Goal: Find specific page/section: Find specific page/section

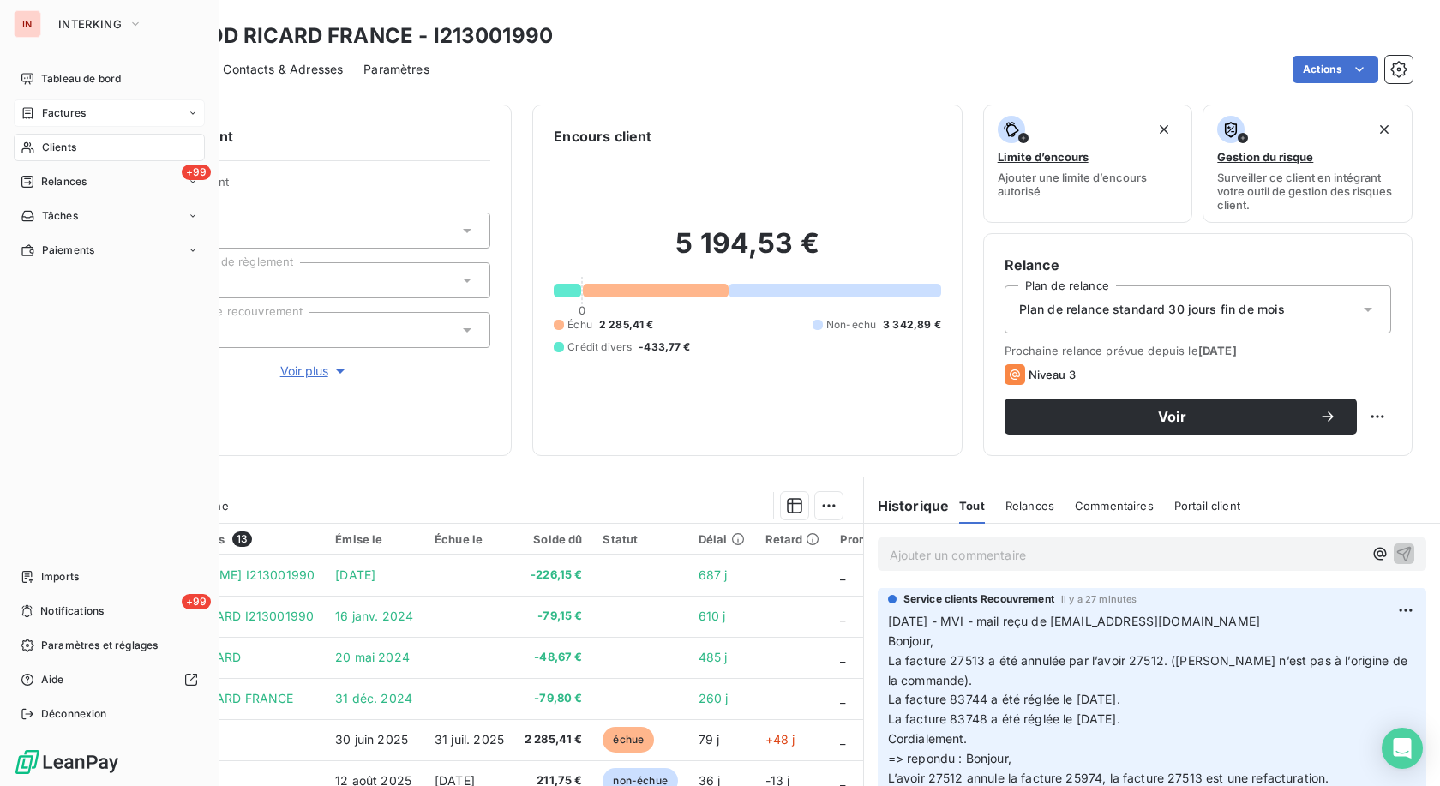
click at [21, 114] on icon at bounding box center [28, 113] width 15 height 14
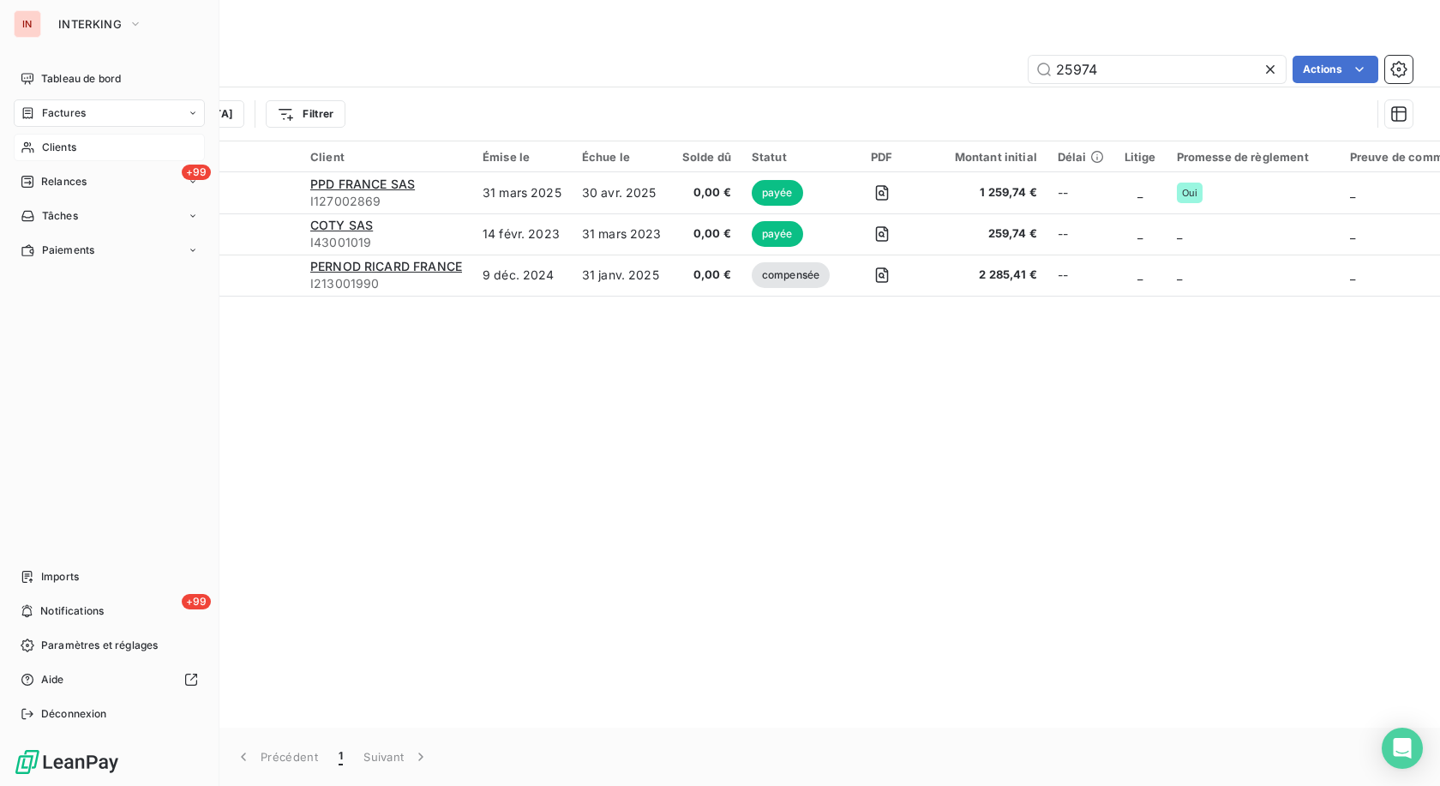
click at [36, 147] on div "Clients" at bounding box center [109, 147] width 191 height 27
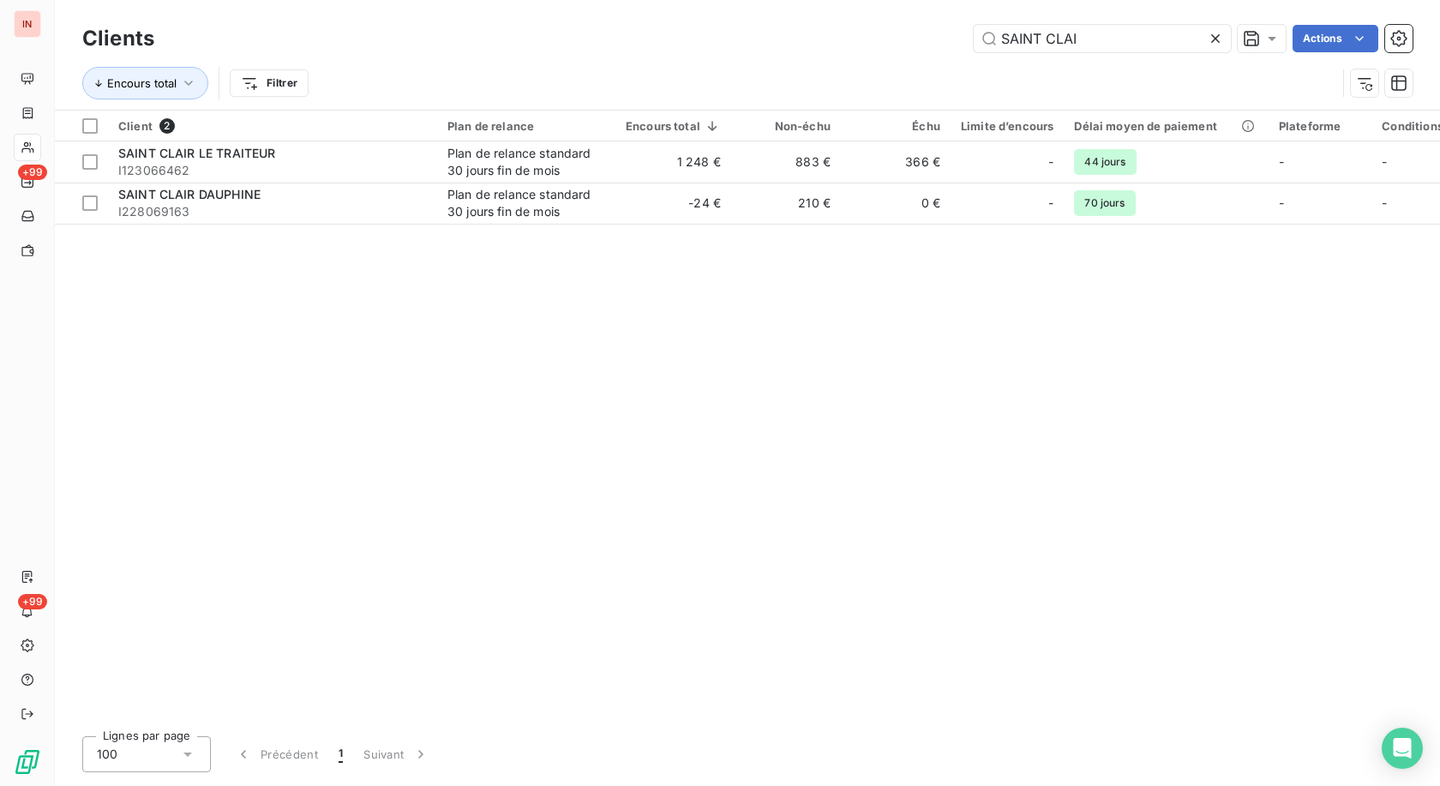
drag, startPoint x: 1081, startPoint y: 42, endPoint x: 566, endPoint y: 49, distance: 515.9
click at [974, 52] on input "SAINT CLAI" at bounding box center [1102, 38] width 257 height 27
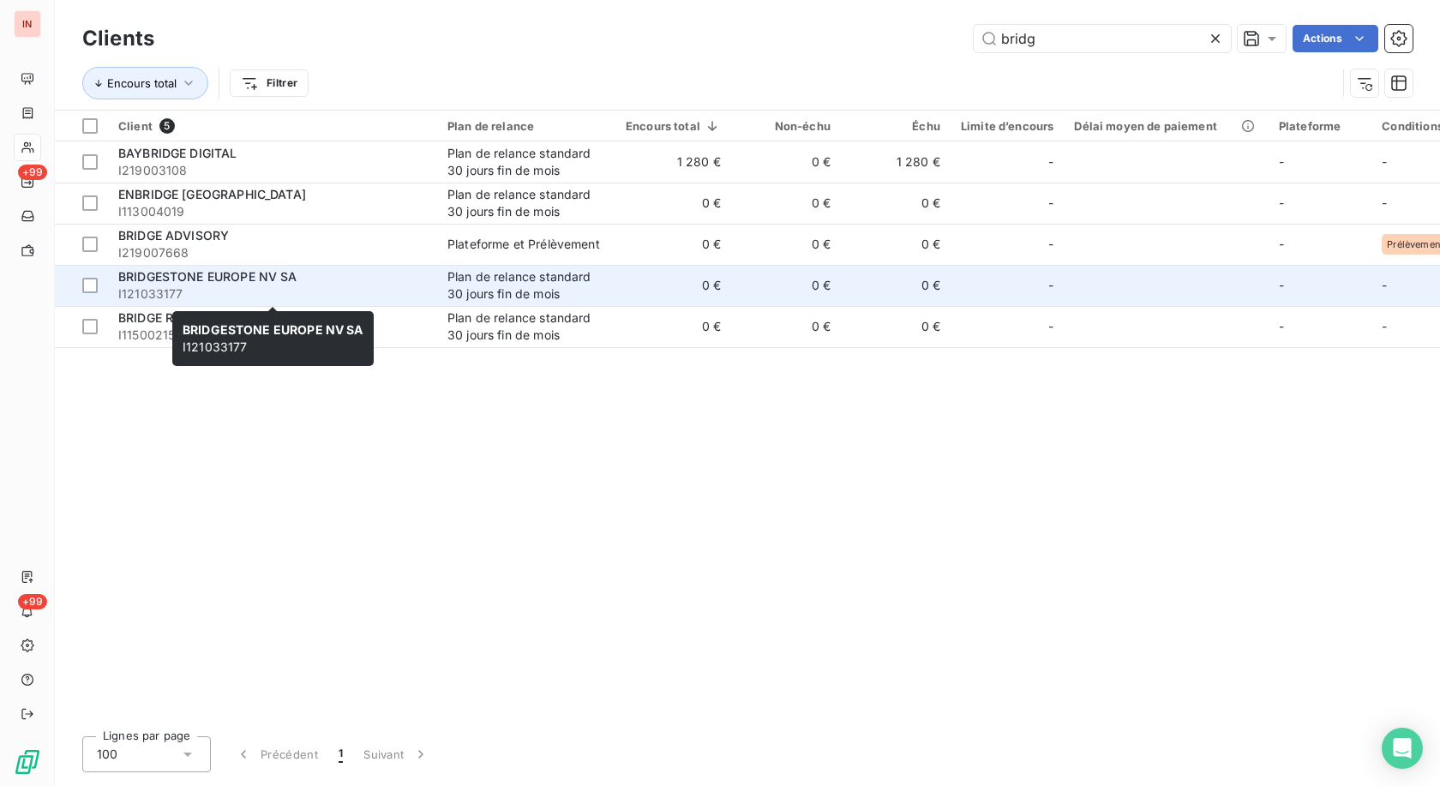
type input "bridg"
click at [303, 283] on div "BRIDGESTONE EUROPE NV SA" at bounding box center [272, 276] width 309 height 17
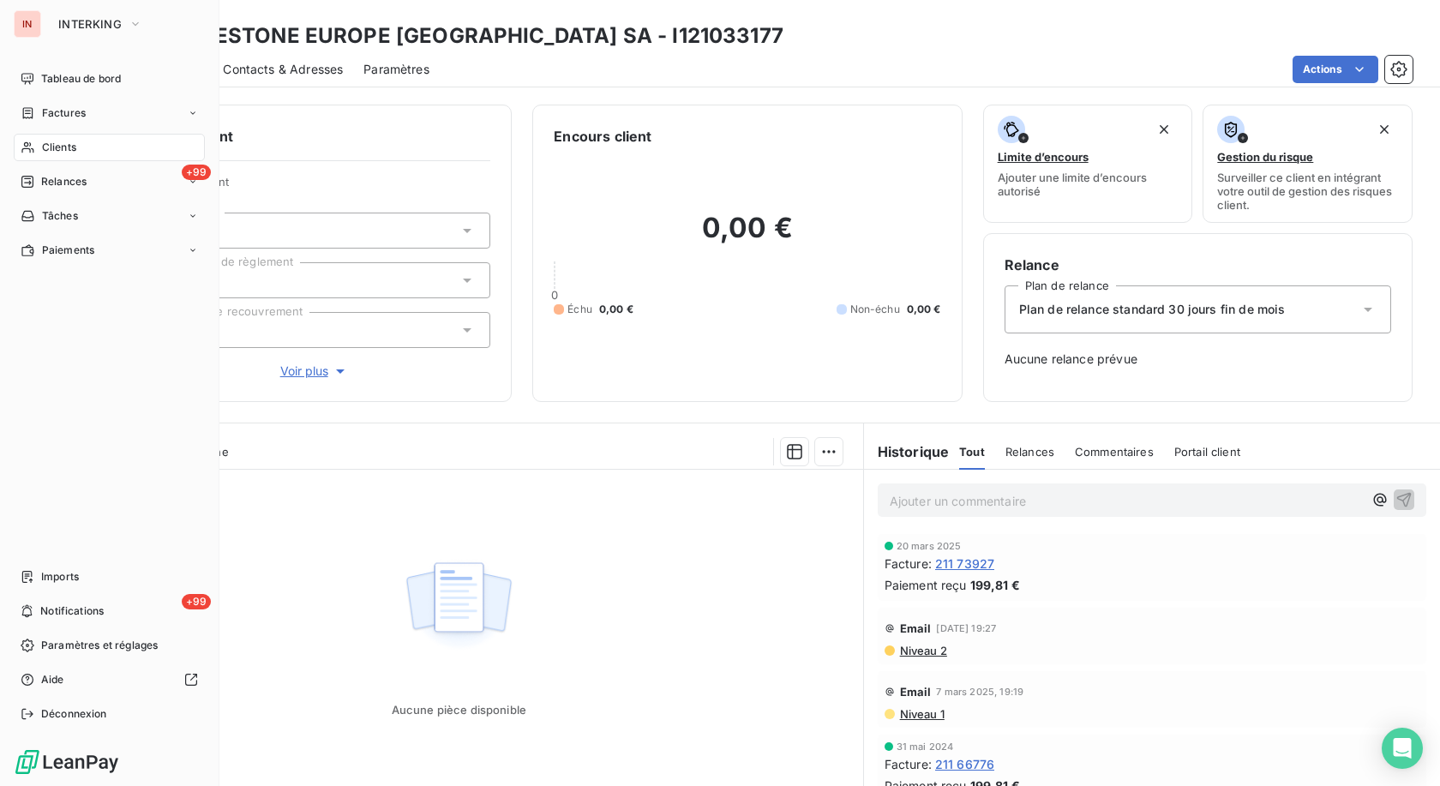
click at [48, 143] on span "Clients" at bounding box center [59, 147] width 34 height 15
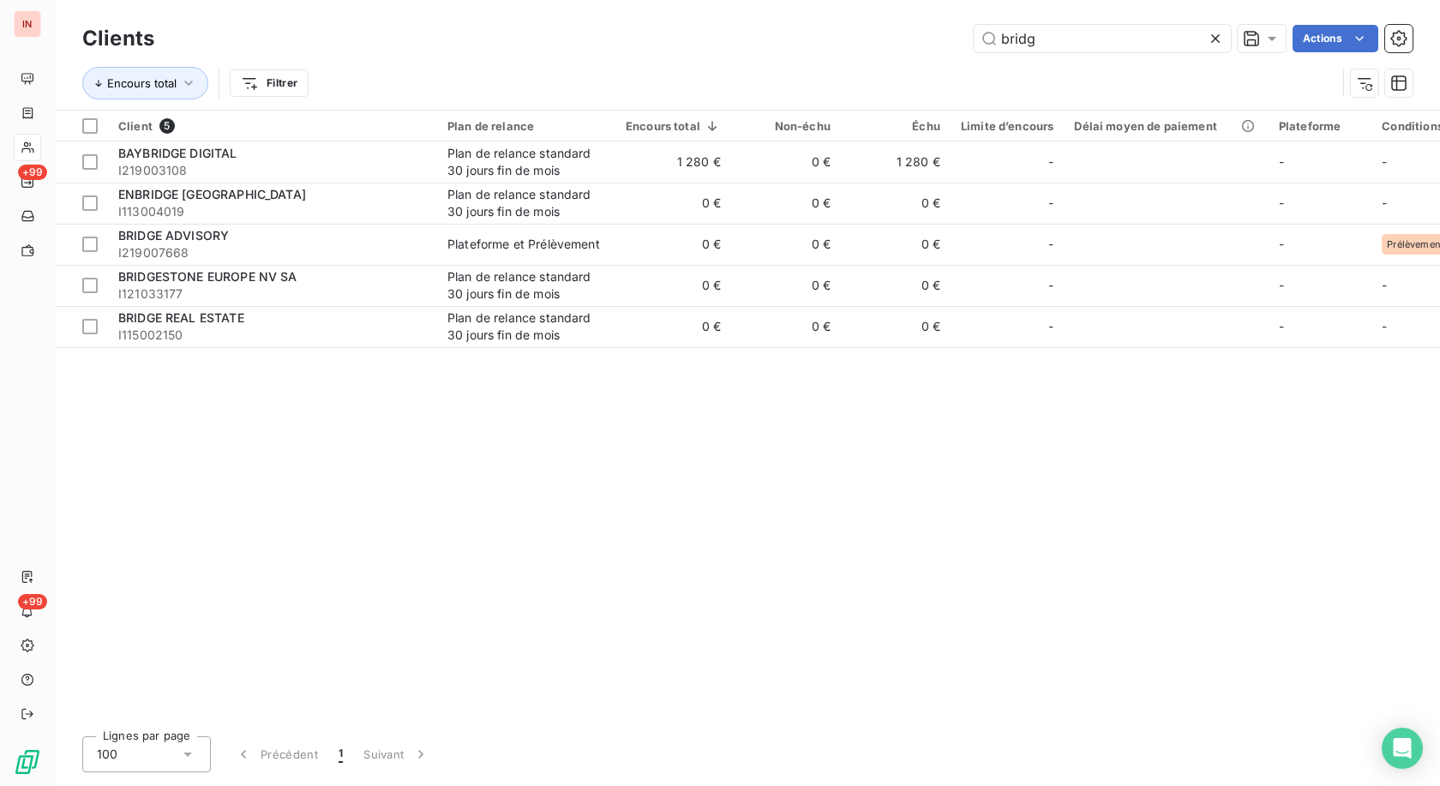
drag, startPoint x: 1080, startPoint y: 46, endPoint x: 916, endPoint y: 41, distance: 163.8
click at [974, 41] on input "bridg" at bounding box center [1102, 38] width 257 height 27
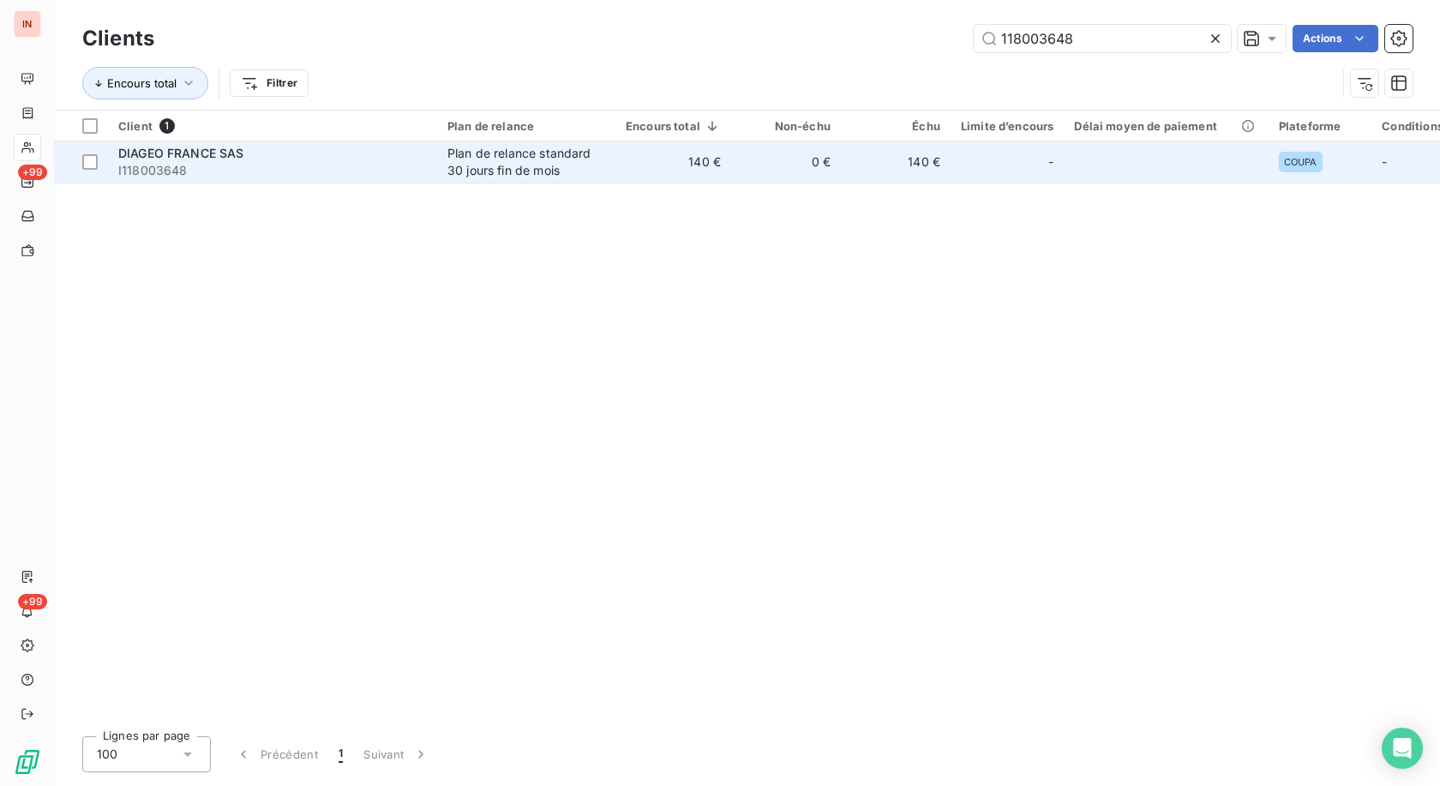
type input "118003648"
click at [590, 163] on div "Plan de relance standard 30 jours fin de mois" at bounding box center [526, 162] width 158 height 34
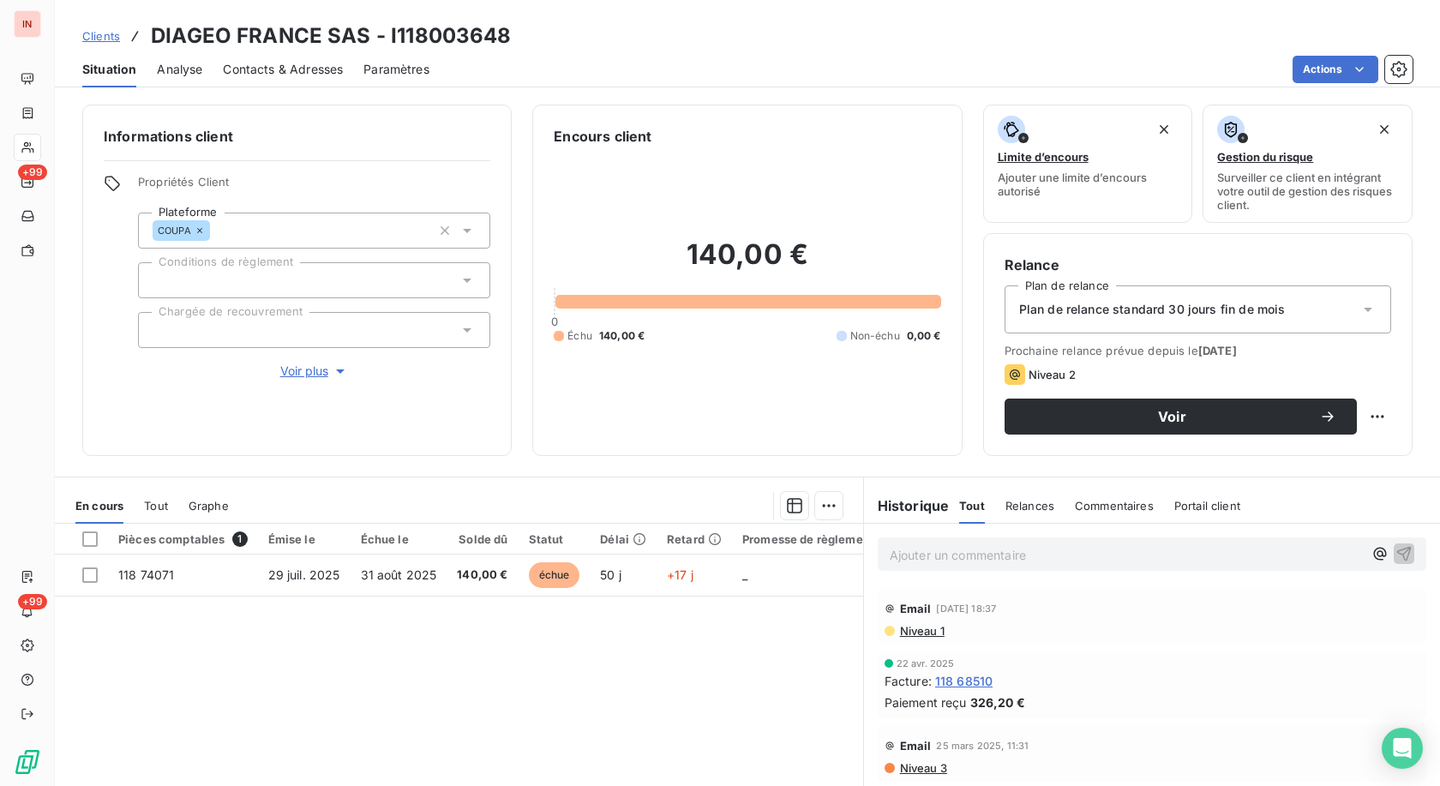
click at [1103, 319] on div "Plan de relance standard 30 jours fin de mois" at bounding box center [1197, 309] width 386 height 48
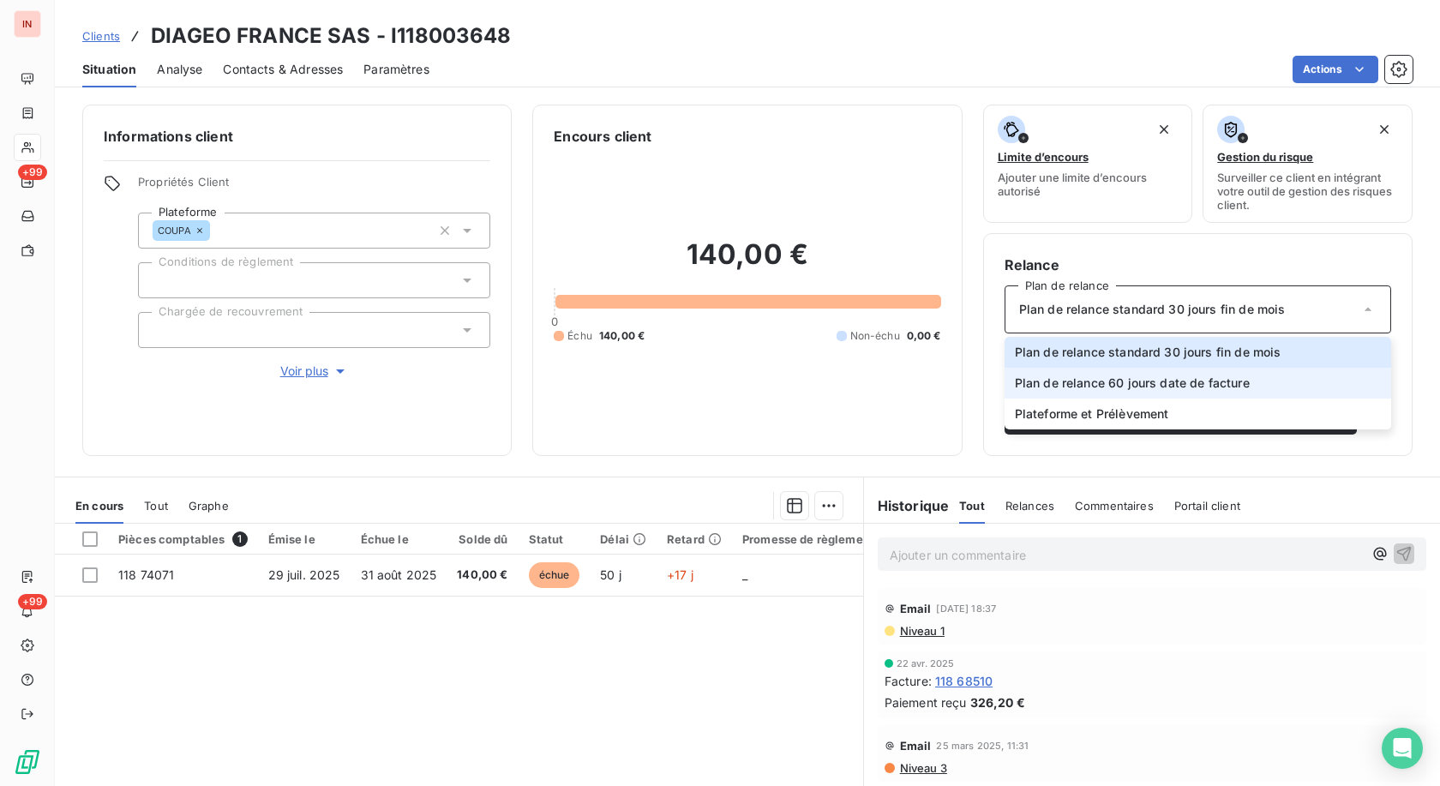
click at [1104, 381] on span "Plan de relance 60 jours date de facture" at bounding box center [1132, 382] width 235 height 17
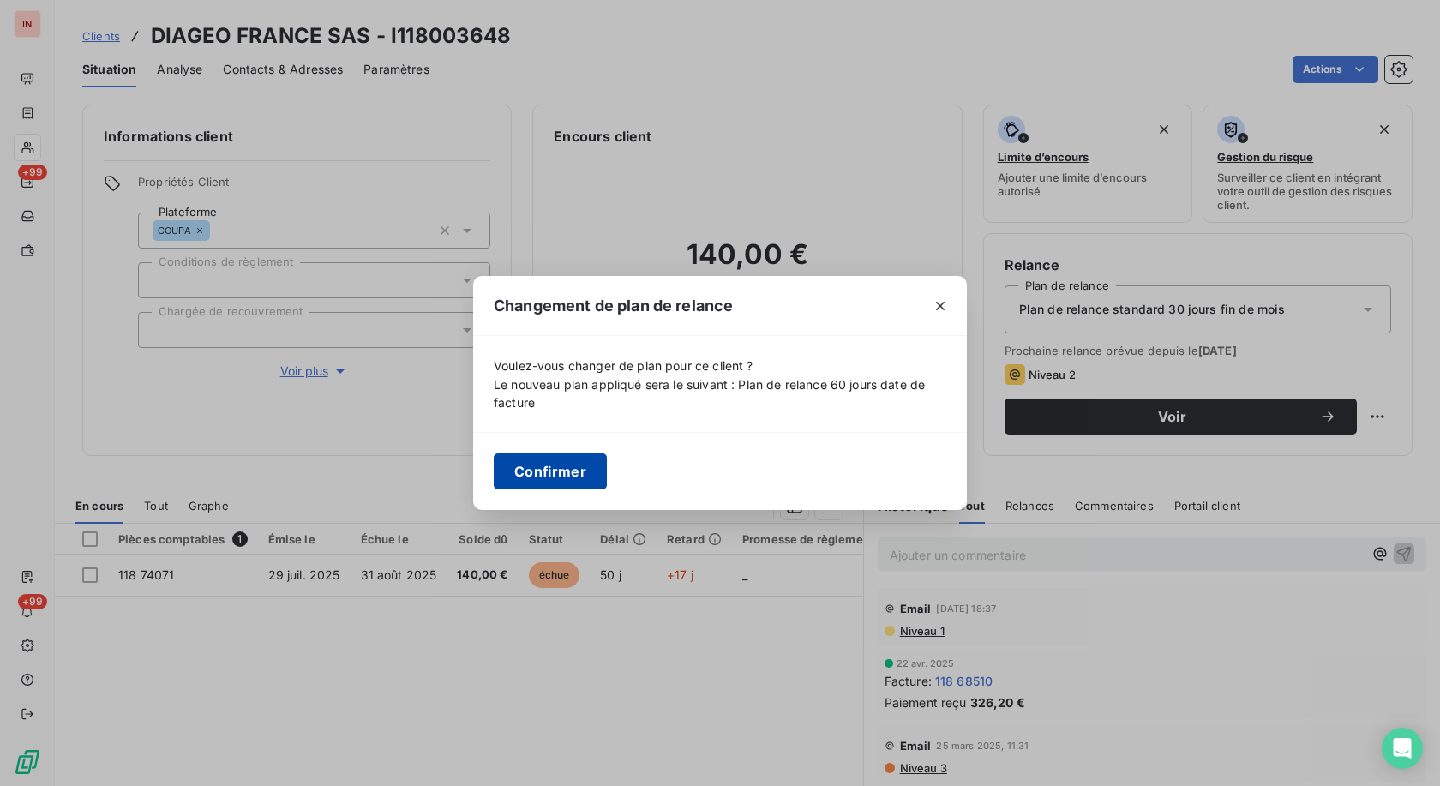
click at [559, 470] on button "Confirmer" at bounding box center [550, 471] width 113 height 36
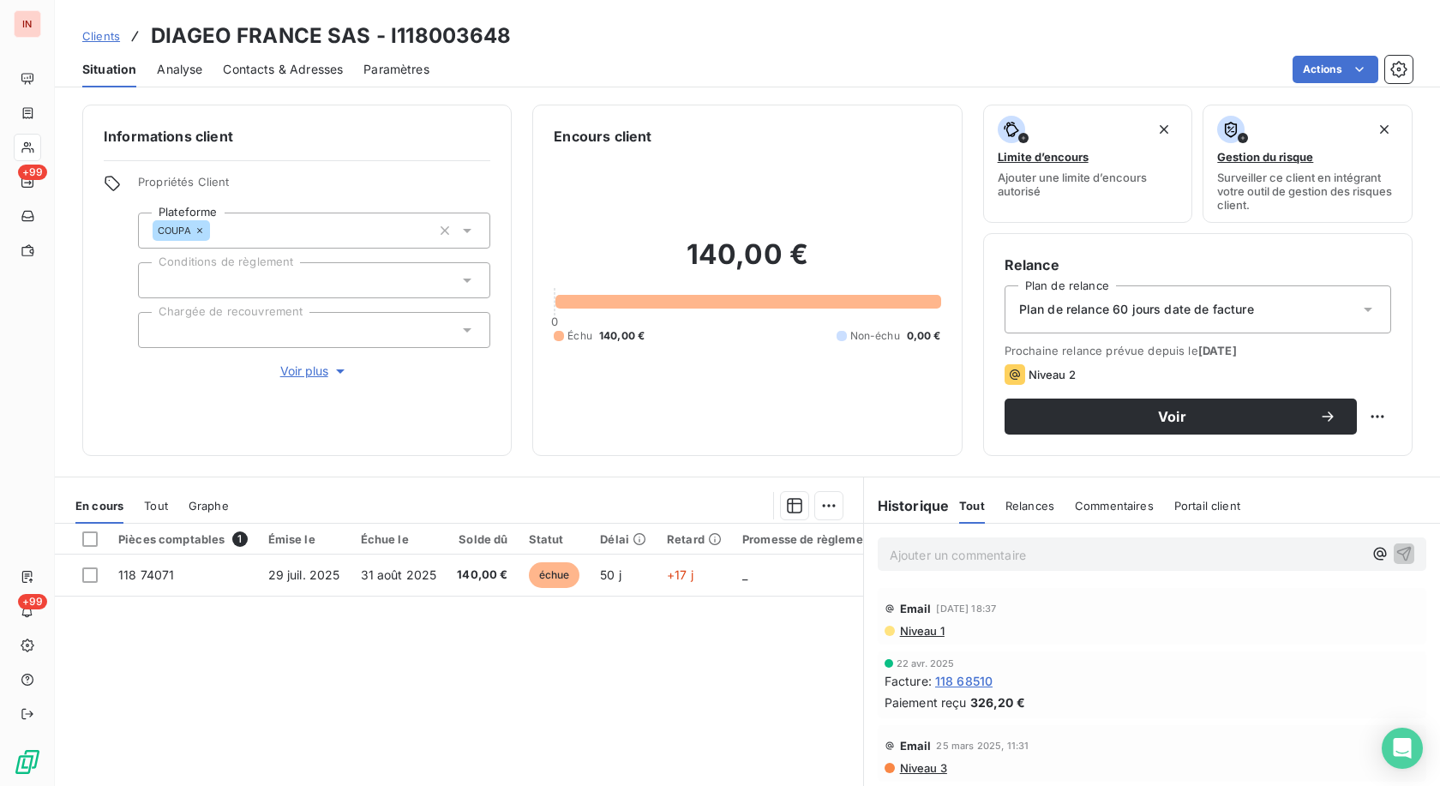
click at [343, 283] on div at bounding box center [314, 280] width 352 height 36
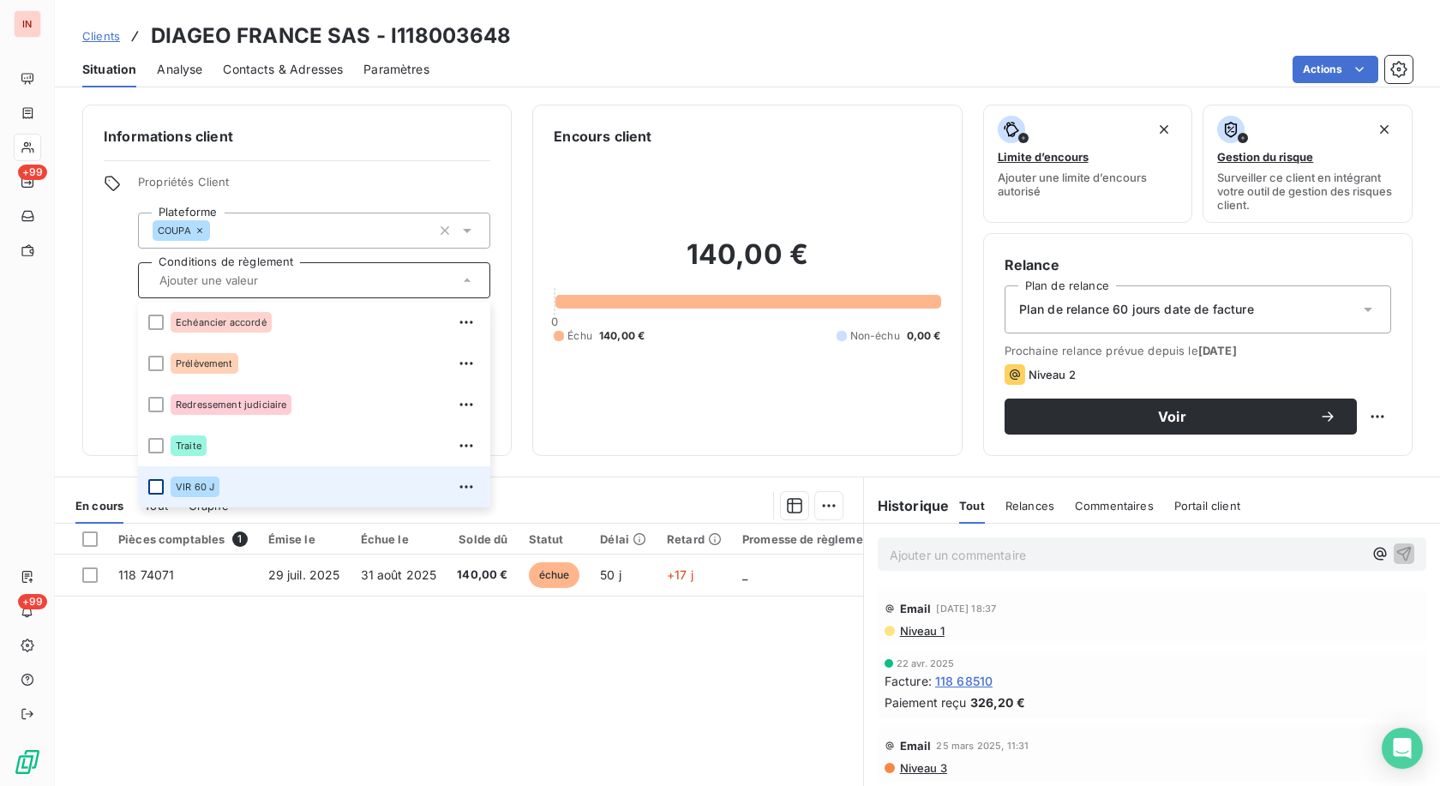
click at [161, 484] on div at bounding box center [155, 486] width 15 height 15
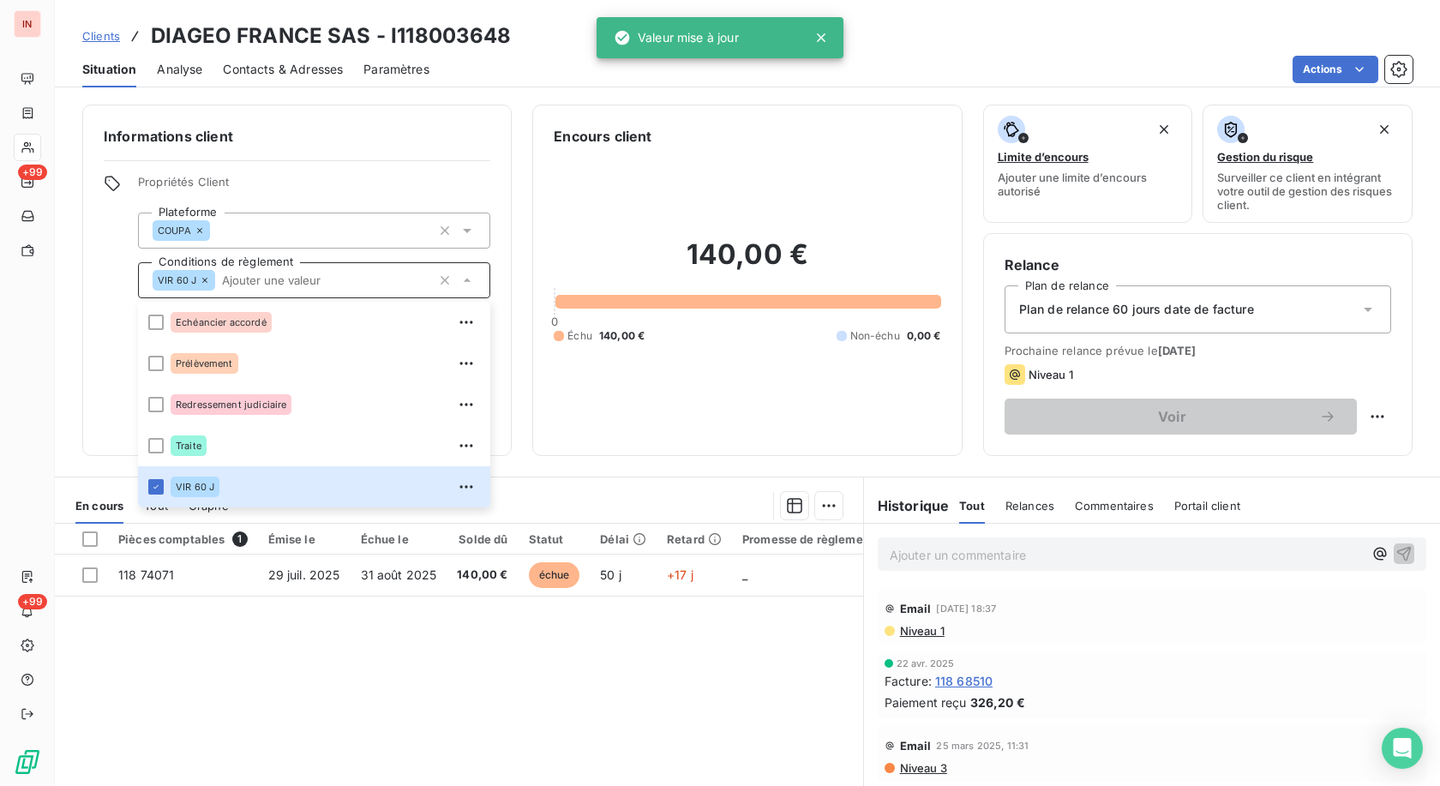
click at [654, 405] on div "140,00 € 0 Échu 140,00 € Non-échu 0,00 €" at bounding box center [747, 291] width 386 height 288
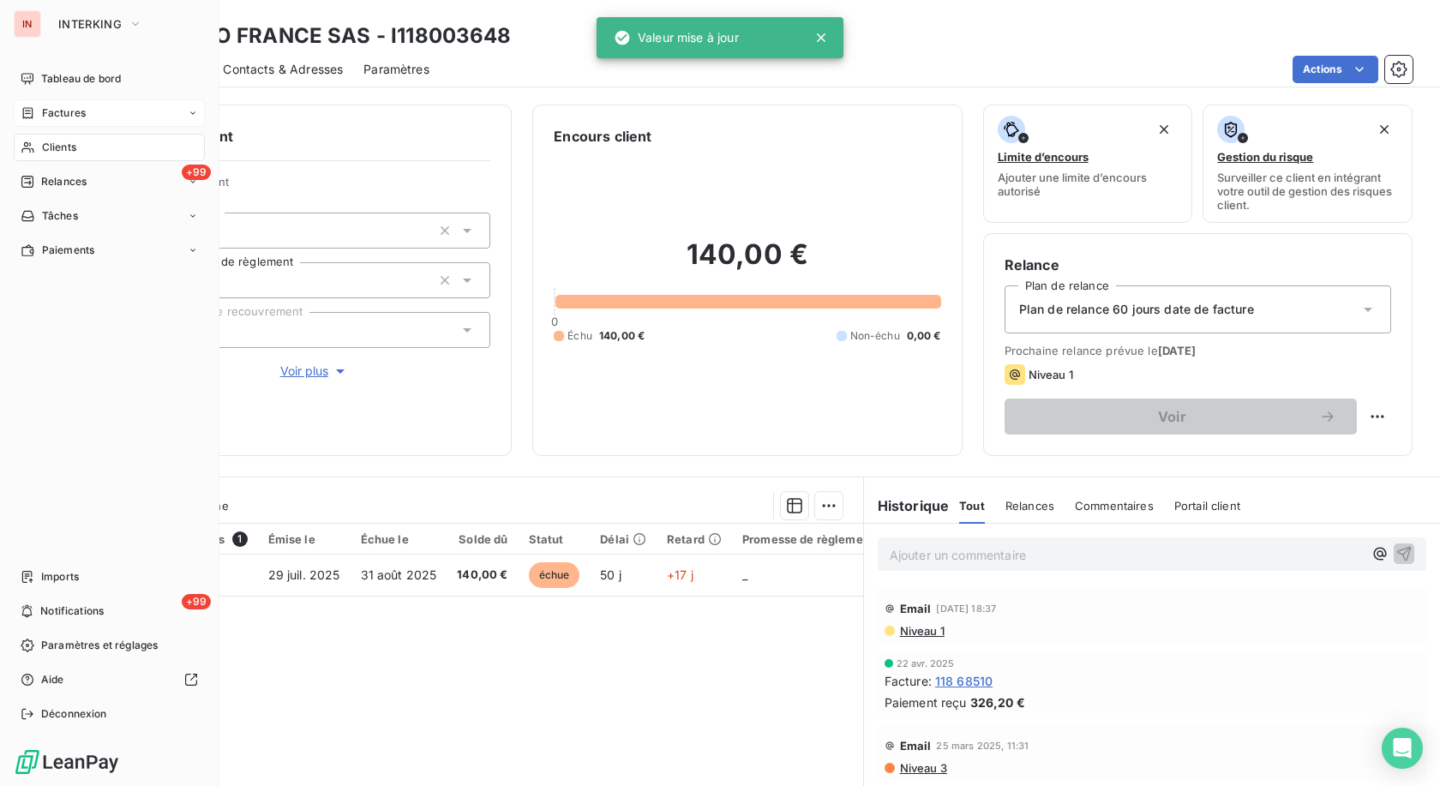
click at [34, 106] on icon at bounding box center [28, 113] width 15 height 14
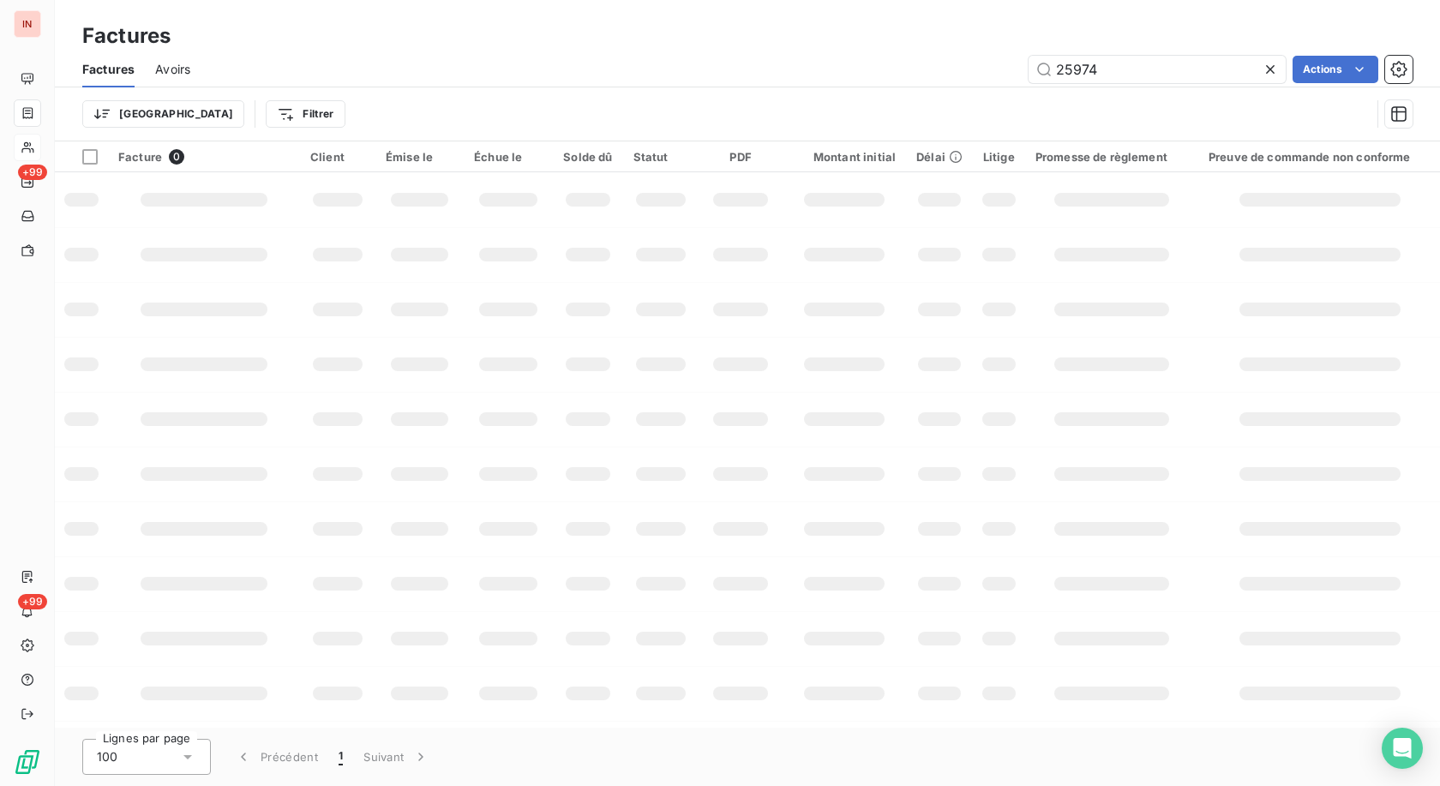
drag, startPoint x: 1118, startPoint y: 67, endPoint x: 794, endPoint y: 79, distance: 324.2
click at [1028, 76] on input "25974" at bounding box center [1156, 69] width 257 height 27
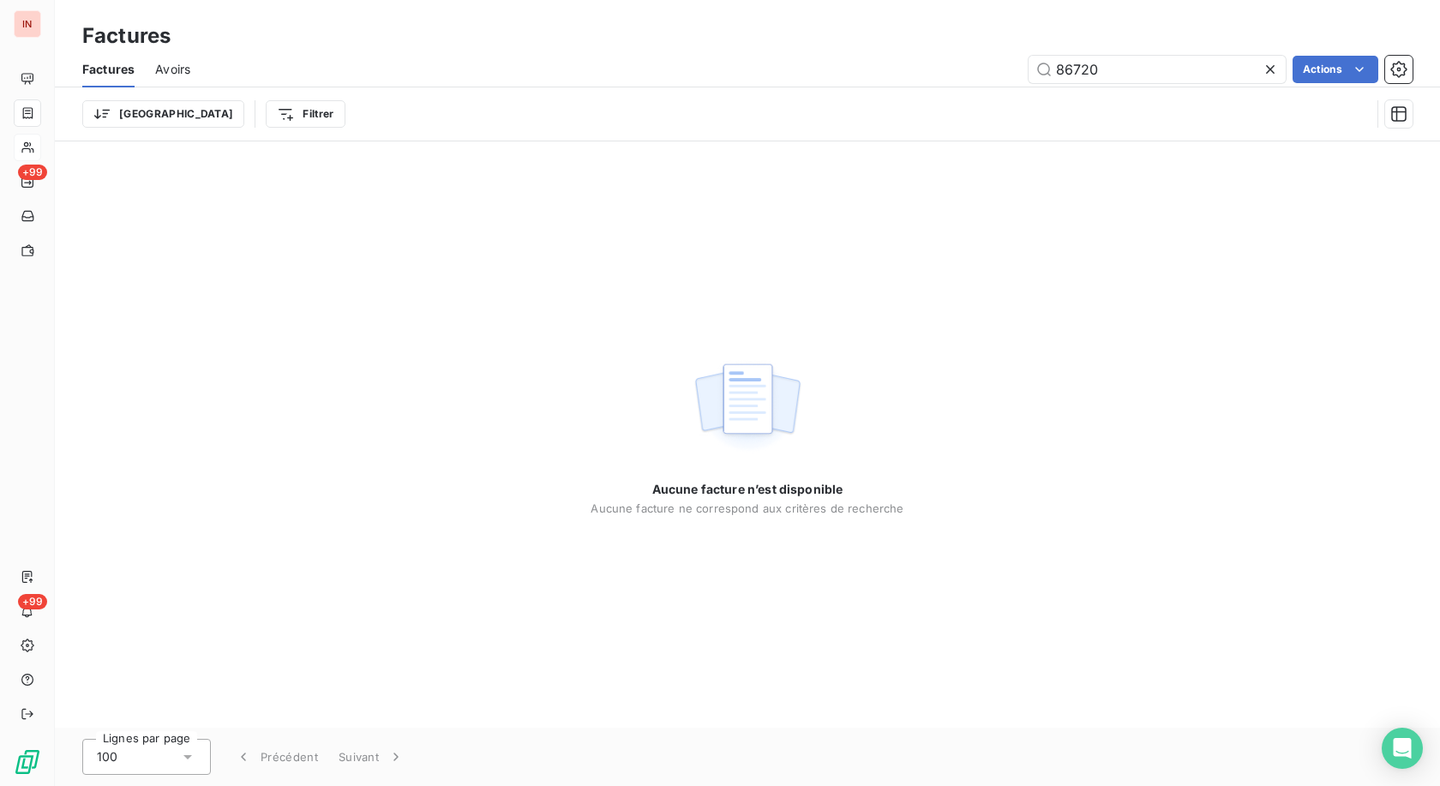
type input "86720"
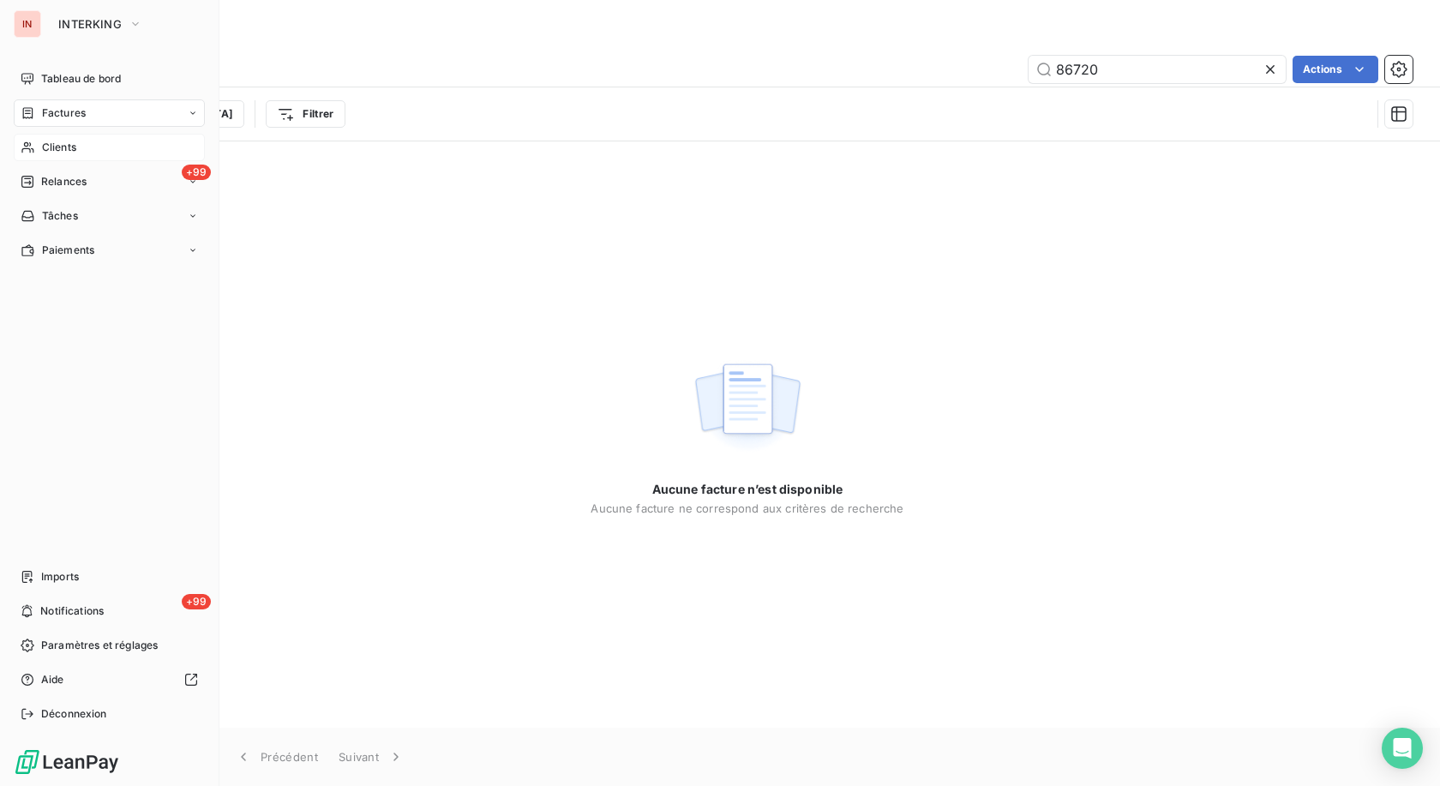
click at [42, 147] on span "Clients" at bounding box center [59, 147] width 34 height 15
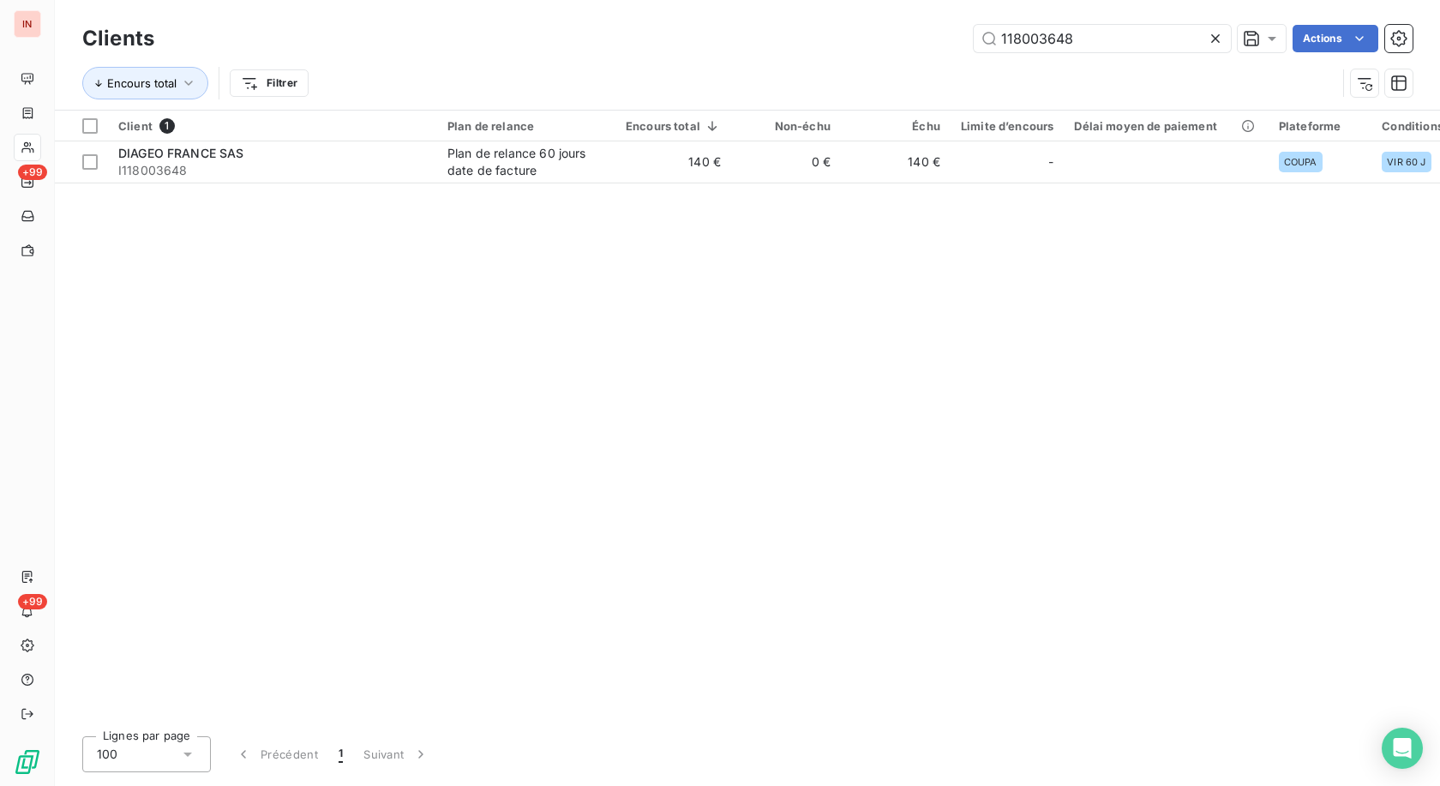
drag, startPoint x: 1100, startPoint y: 38, endPoint x: 603, endPoint y: 41, distance: 497.1
click at [974, 41] on input "118003648" at bounding box center [1102, 38] width 257 height 27
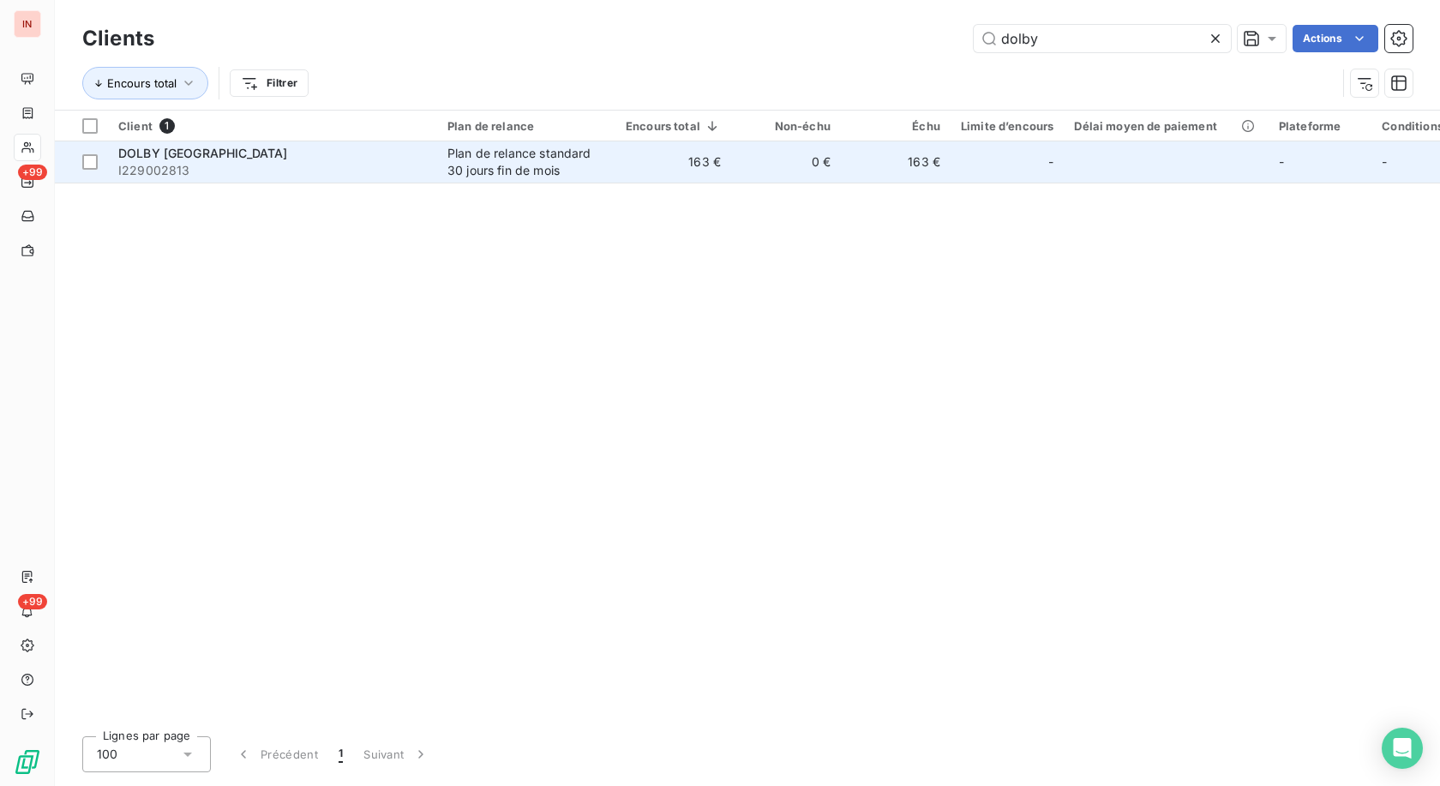
type input "dolby"
click at [472, 147] on div "Plan de relance standard 30 jours fin de mois" at bounding box center [526, 162] width 158 height 34
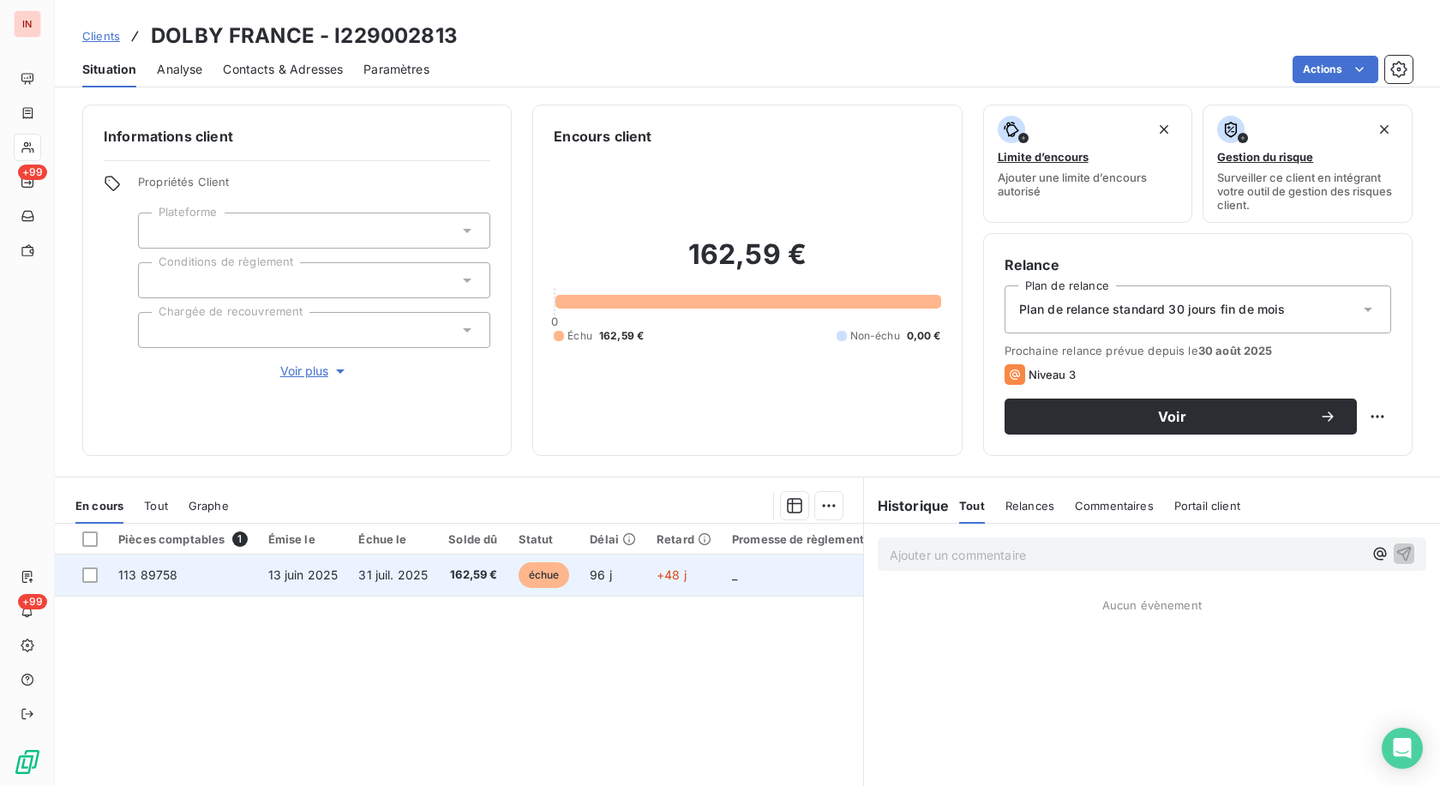
click at [399, 582] on span "31 juil. 2025" at bounding box center [392, 574] width 69 height 15
